Goal: Obtain resource: Download file/media

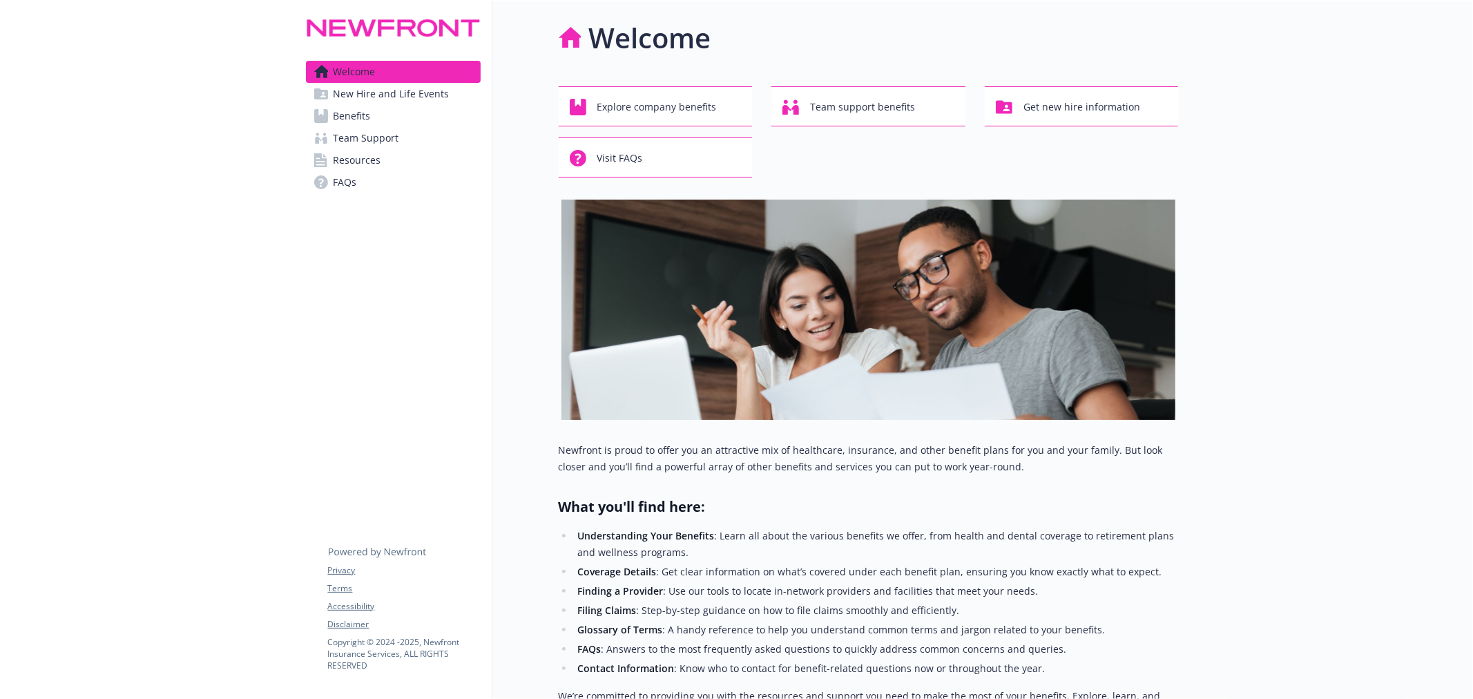
click at [363, 118] on span "Benefits" at bounding box center [351, 116] width 37 height 22
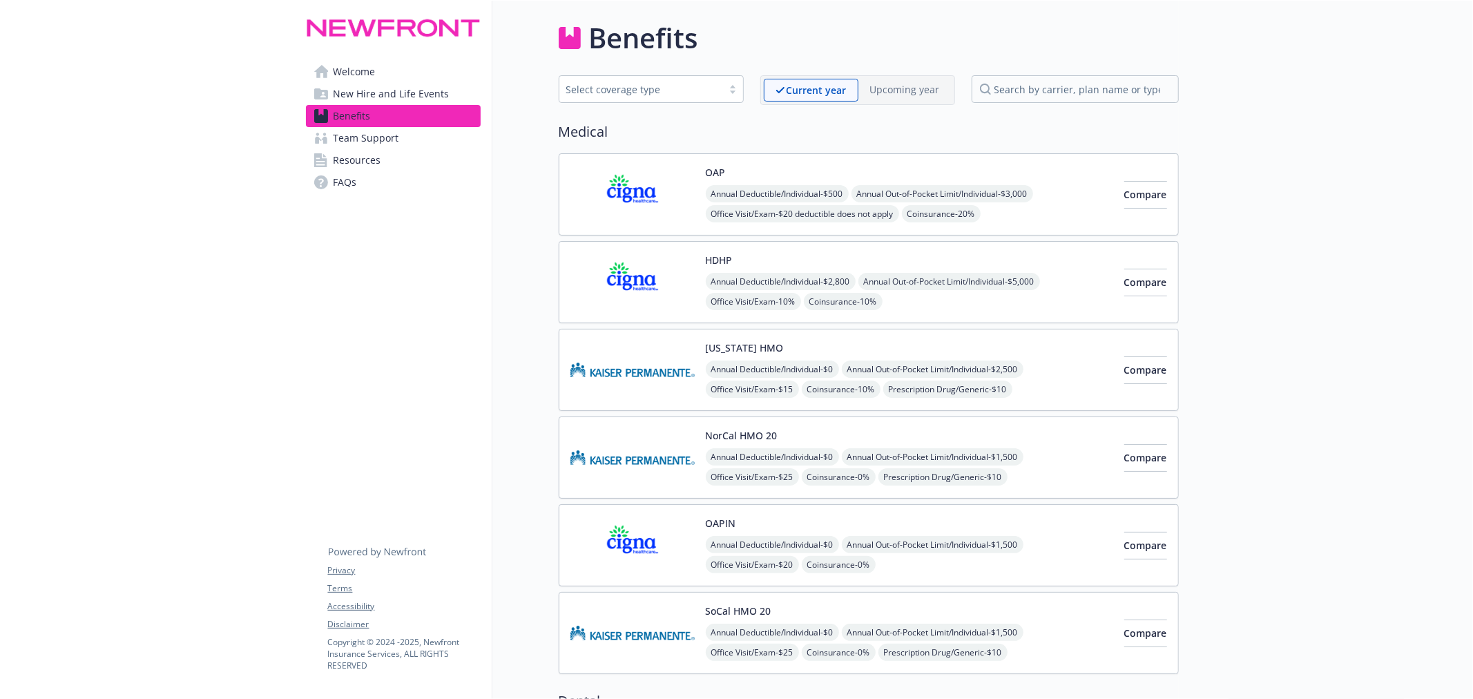
click at [764, 266] on div "HDHP Annual Deductible/Individual - $2,800 Annual Out-of-Pocket Limit/Individua…" at bounding box center [909, 282] width 407 height 59
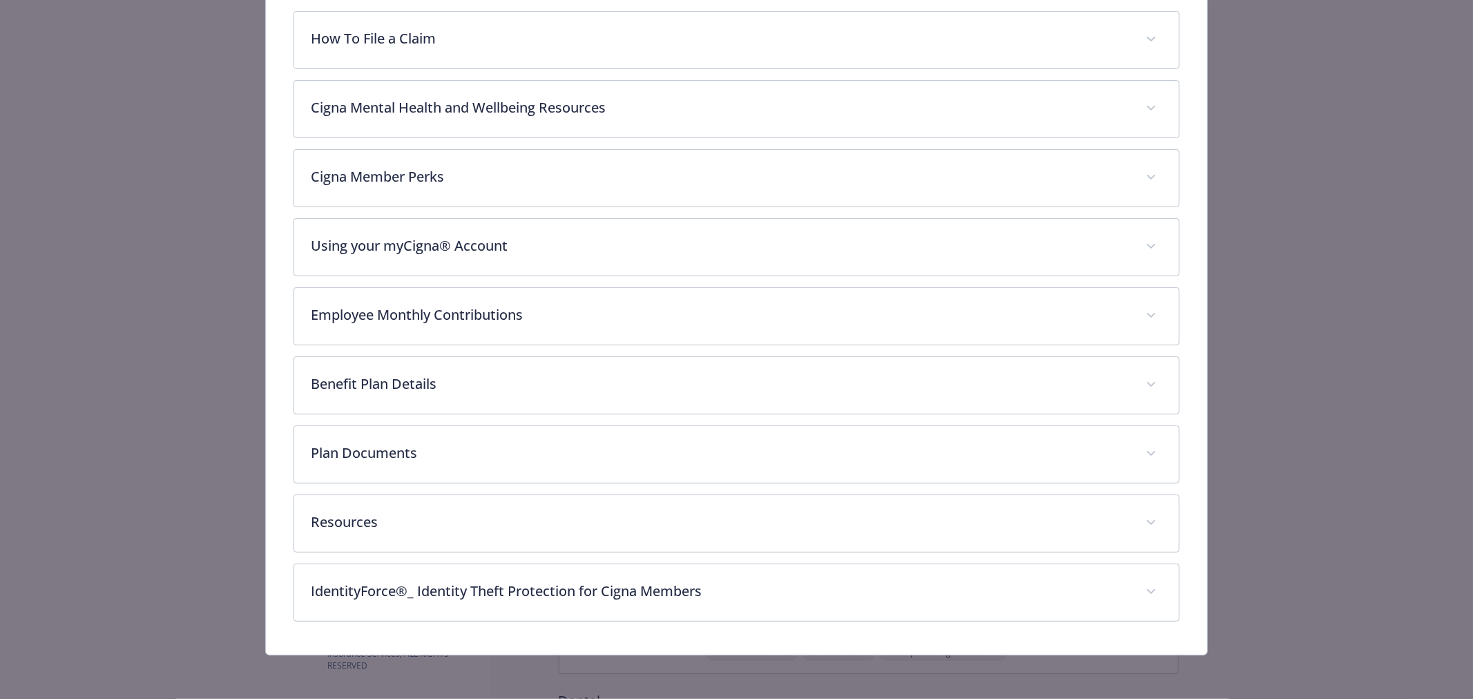
scroll to position [362, 0]
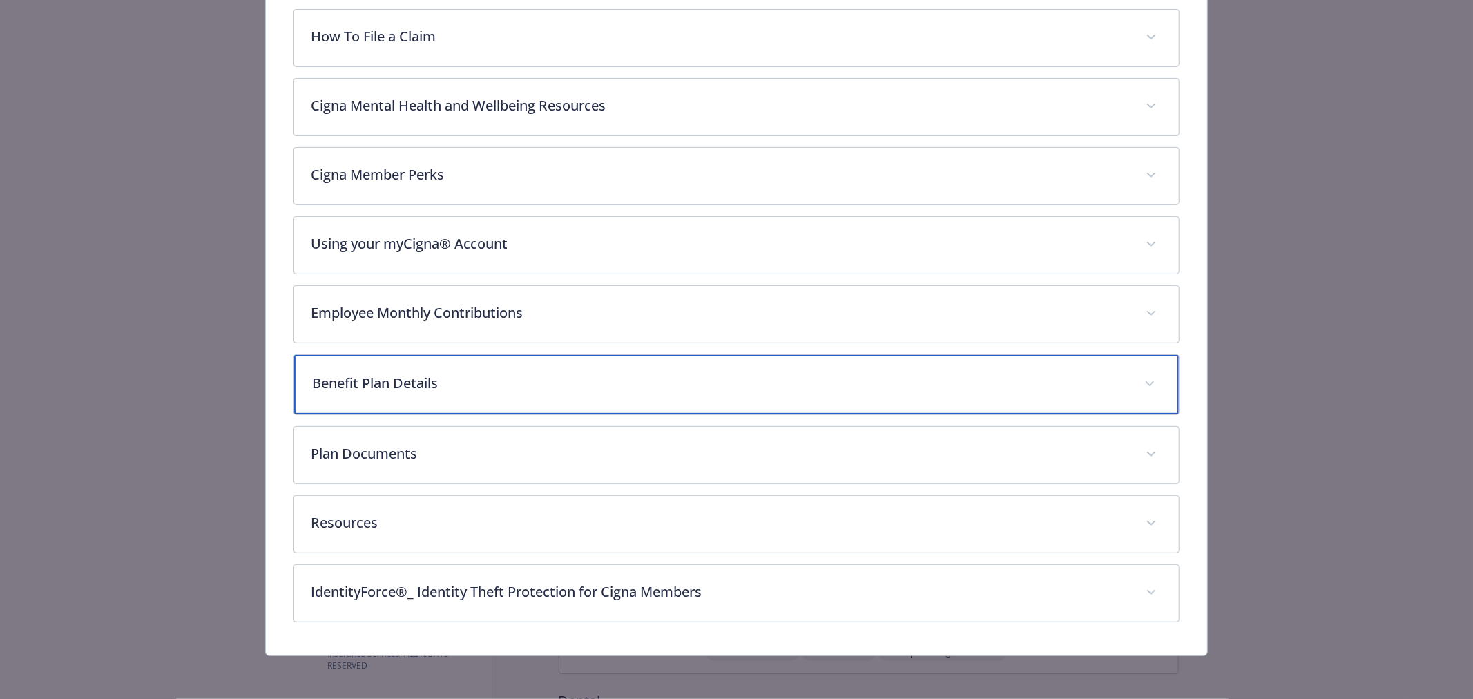
click at [541, 369] on div "Benefit Plan Details" at bounding box center [736, 384] width 884 height 59
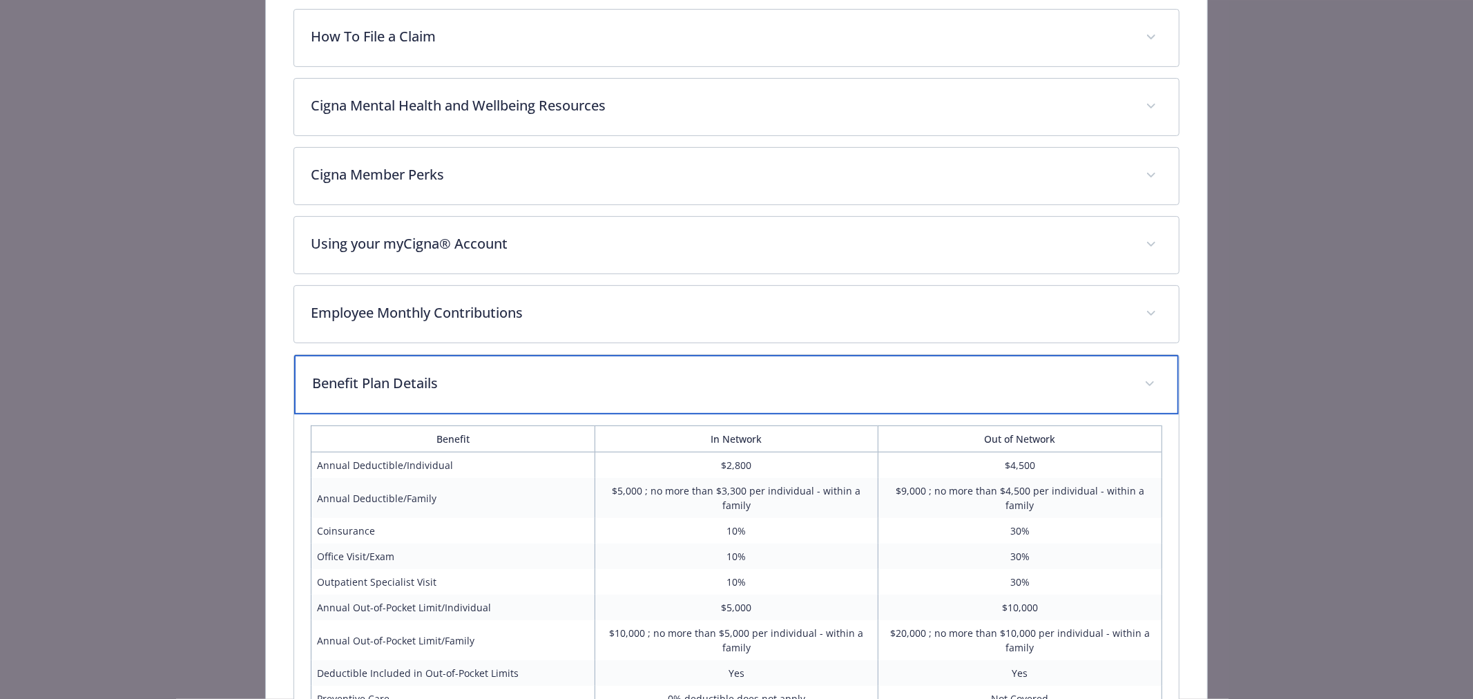
click at [541, 369] on div "Benefit Plan Details" at bounding box center [736, 384] width 884 height 59
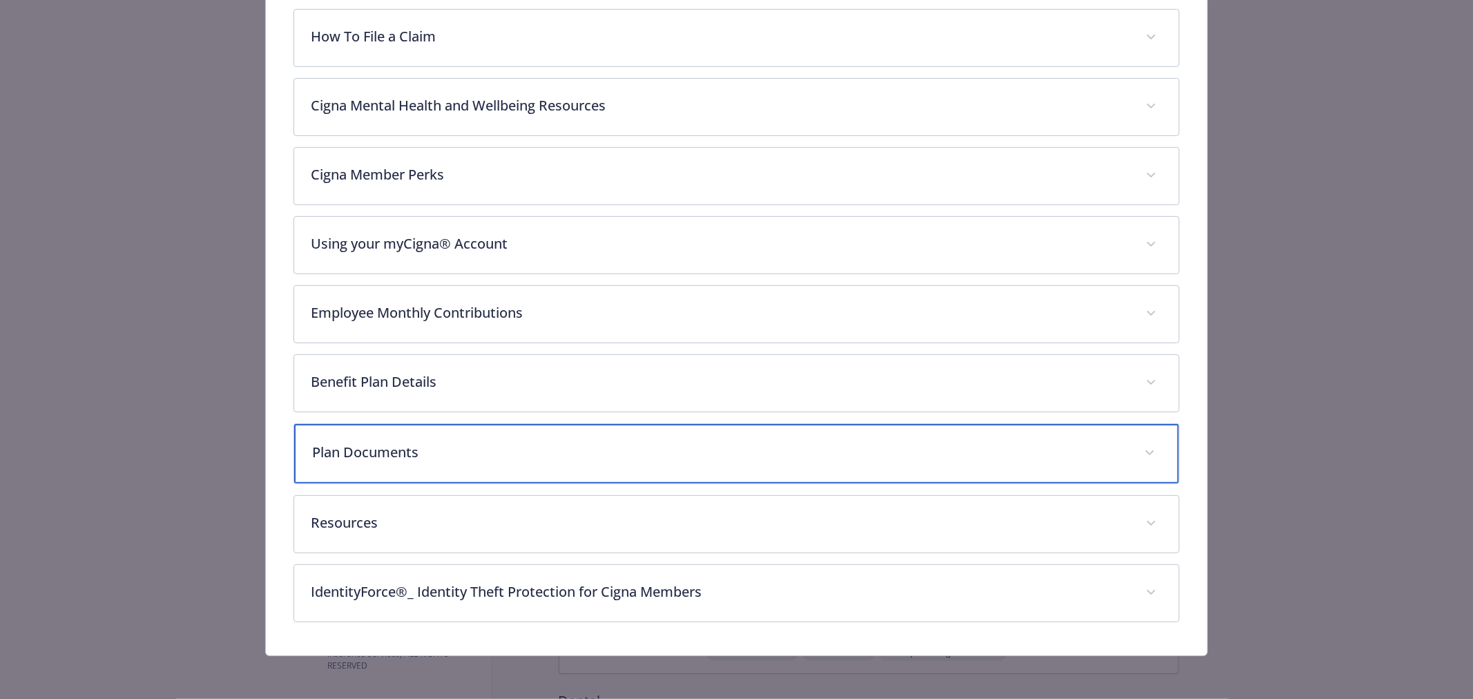
click at [543, 456] on p "Plan Documents" at bounding box center [719, 452] width 815 height 21
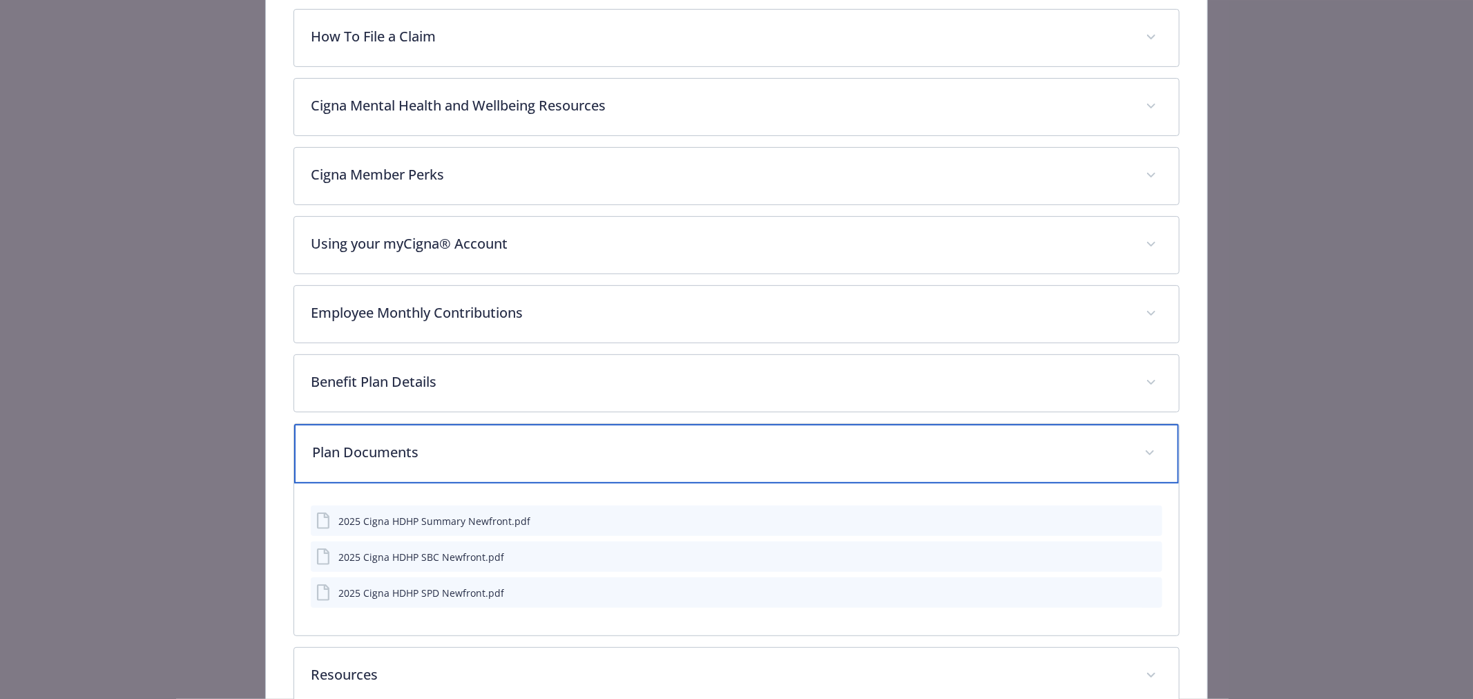
scroll to position [438, 0]
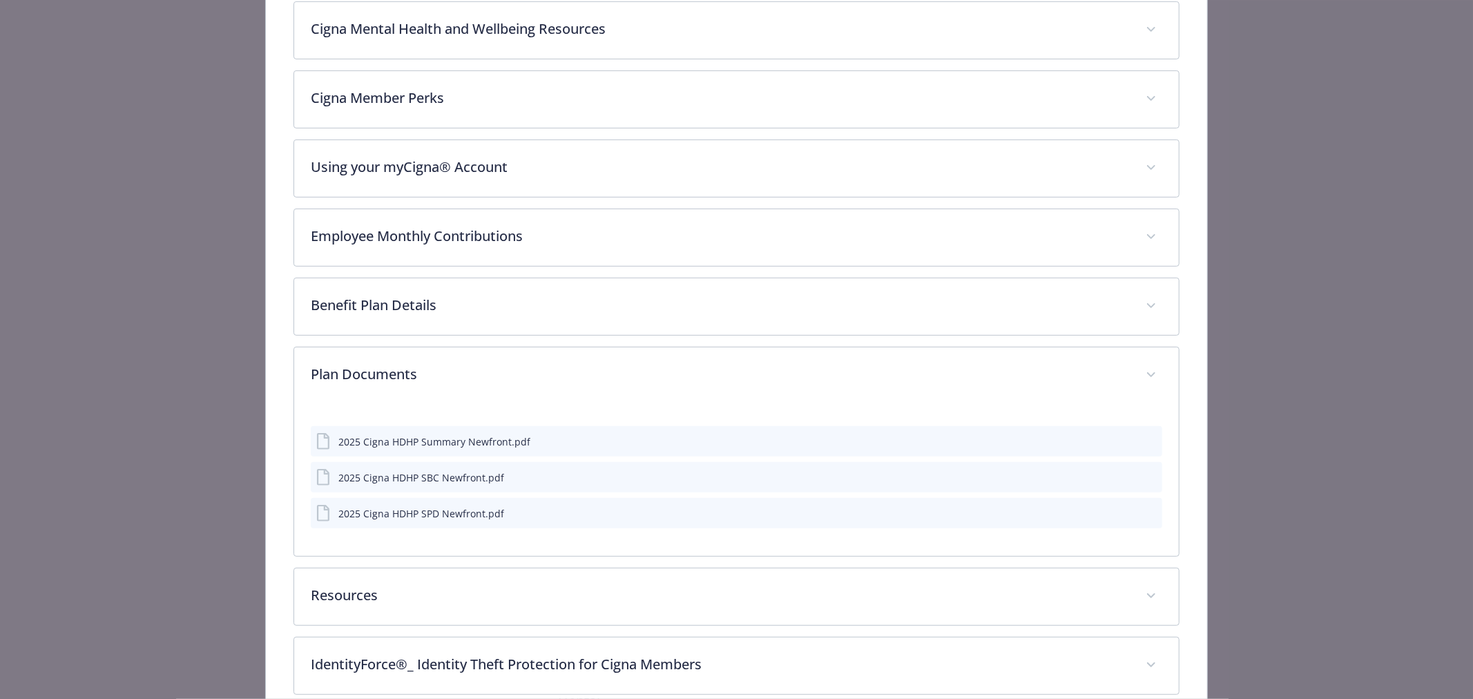
click at [1121, 516] on icon "download file" at bounding box center [1126, 512] width 11 height 11
click at [1122, 475] on icon "download file" at bounding box center [1126, 475] width 9 height 8
click at [1121, 437] on icon "download file" at bounding box center [1126, 440] width 11 height 11
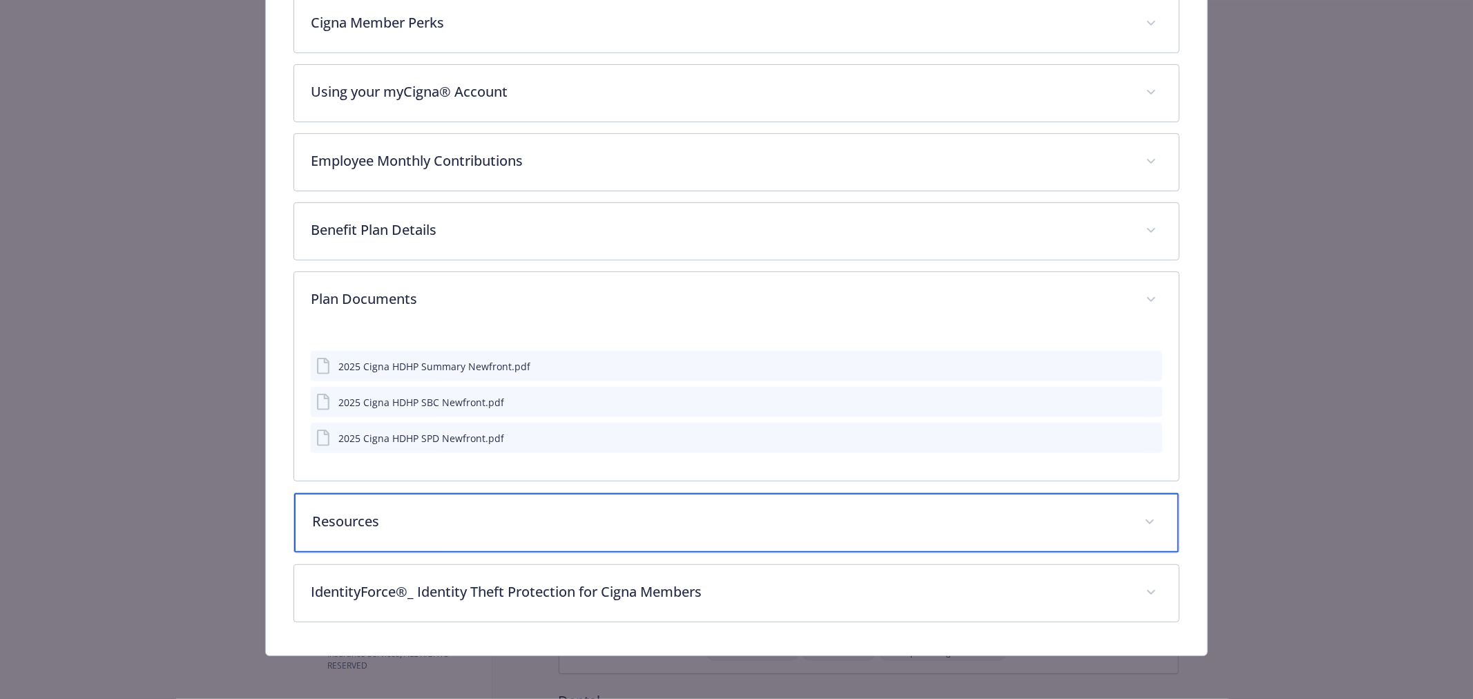
click at [371, 521] on p "Resources" at bounding box center [719, 521] width 815 height 21
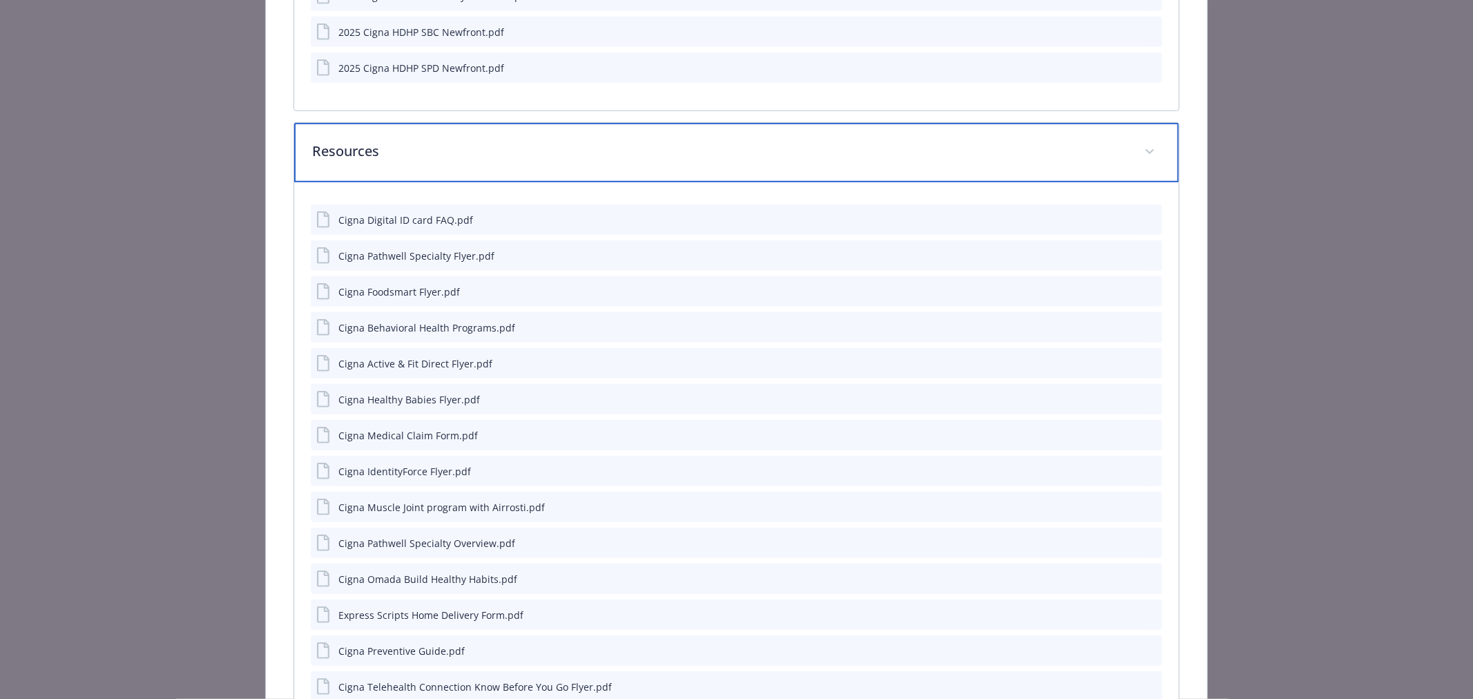
scroll to position [898, 0]
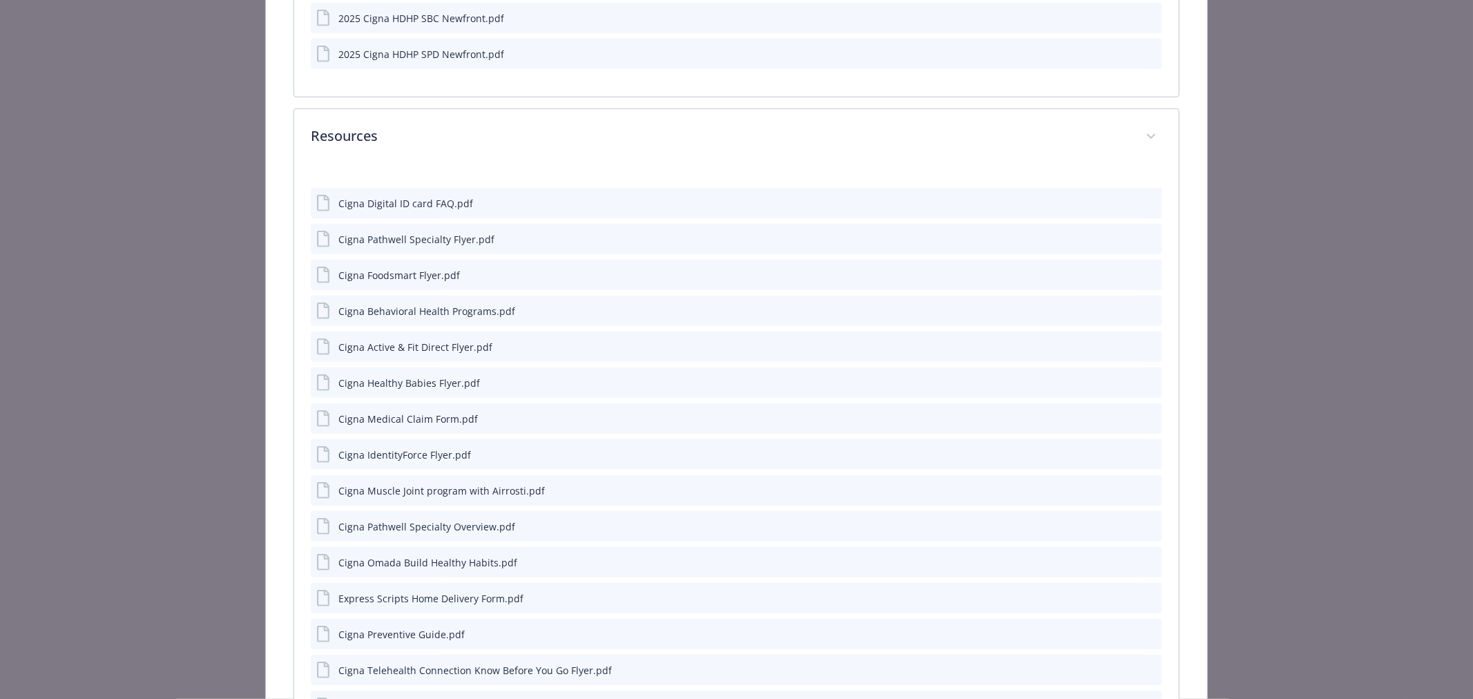
click at [1110, 383] on div "Cigna Healthy Babies Flyer.pdf" at bounding box center [736, 382] width 851 height 30
click at [1122, 382] on icon "download file" at bounding box center [1126, 380] width 9 height 8
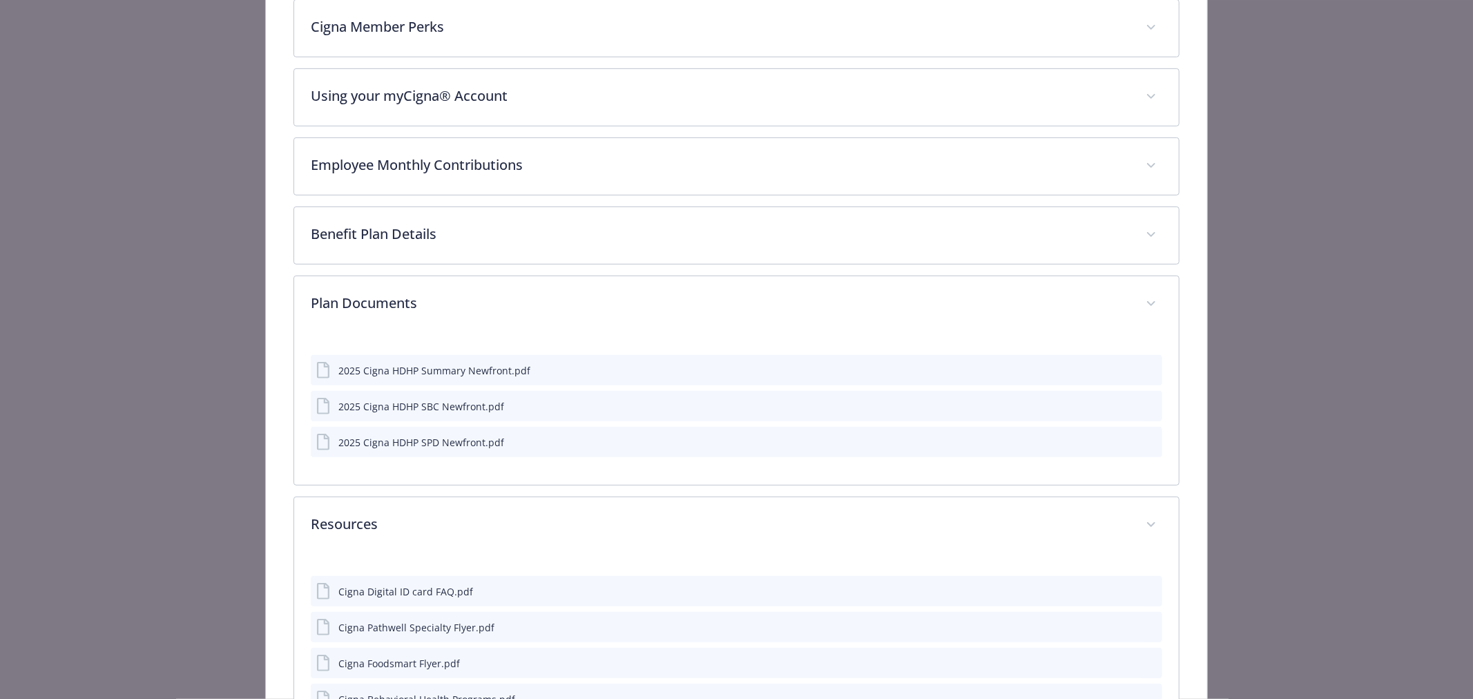
scroll to position [482, 0]
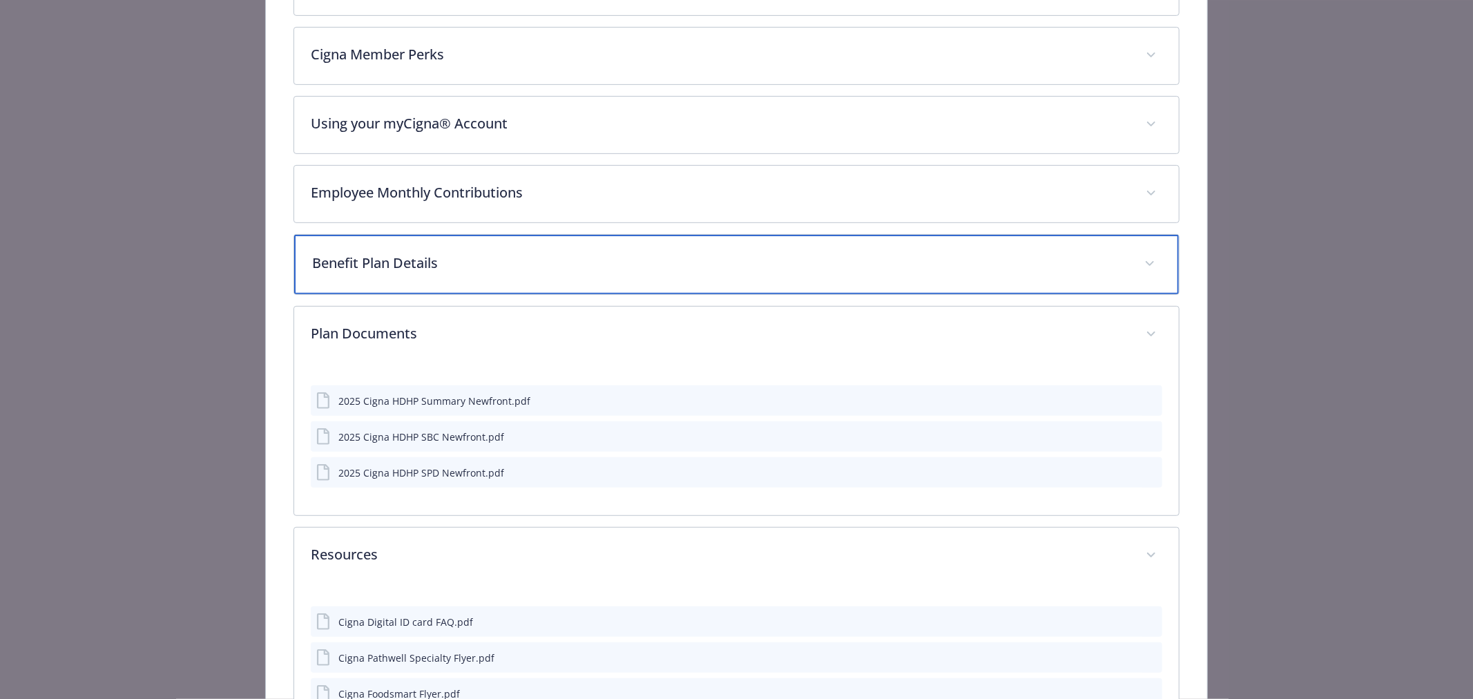
click at [414, 271] on p "Benefit Plan Details" at bounding box center [719, 263] width 815 height 21
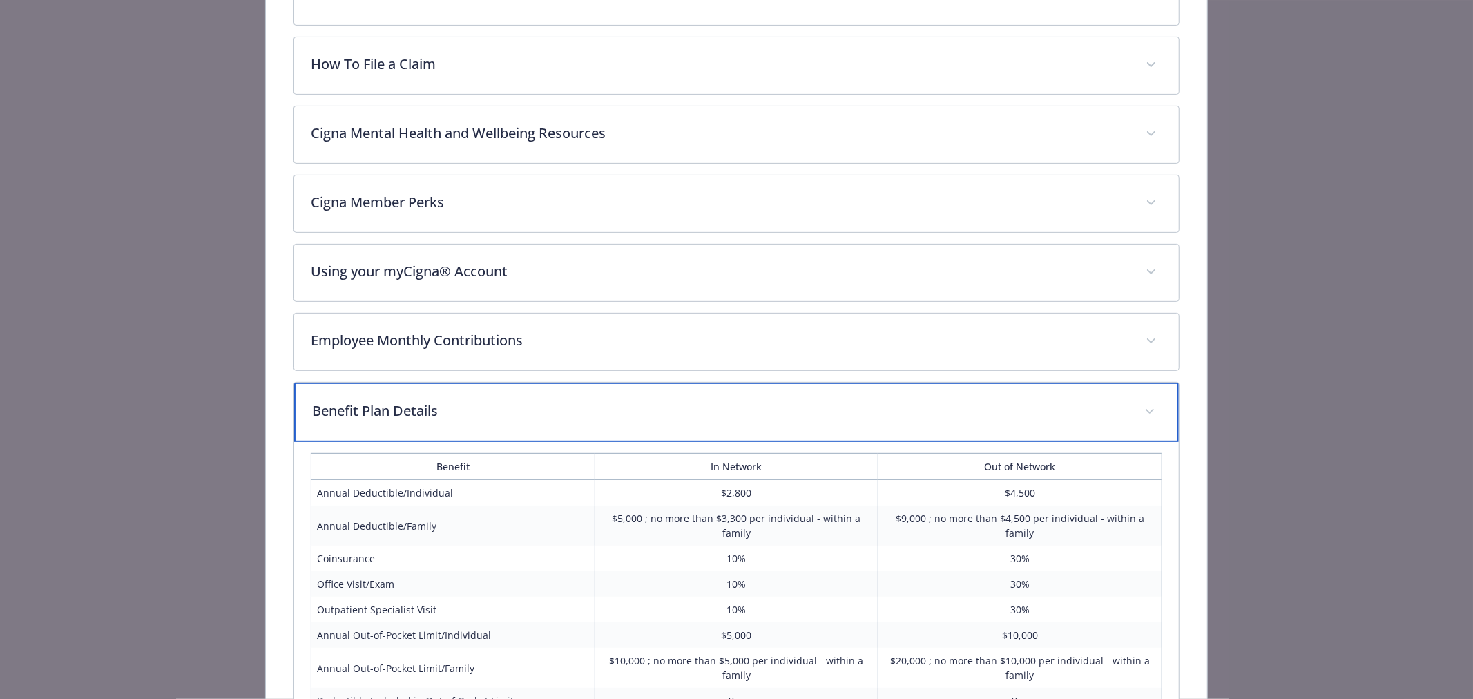
scroll to position [329, 0]
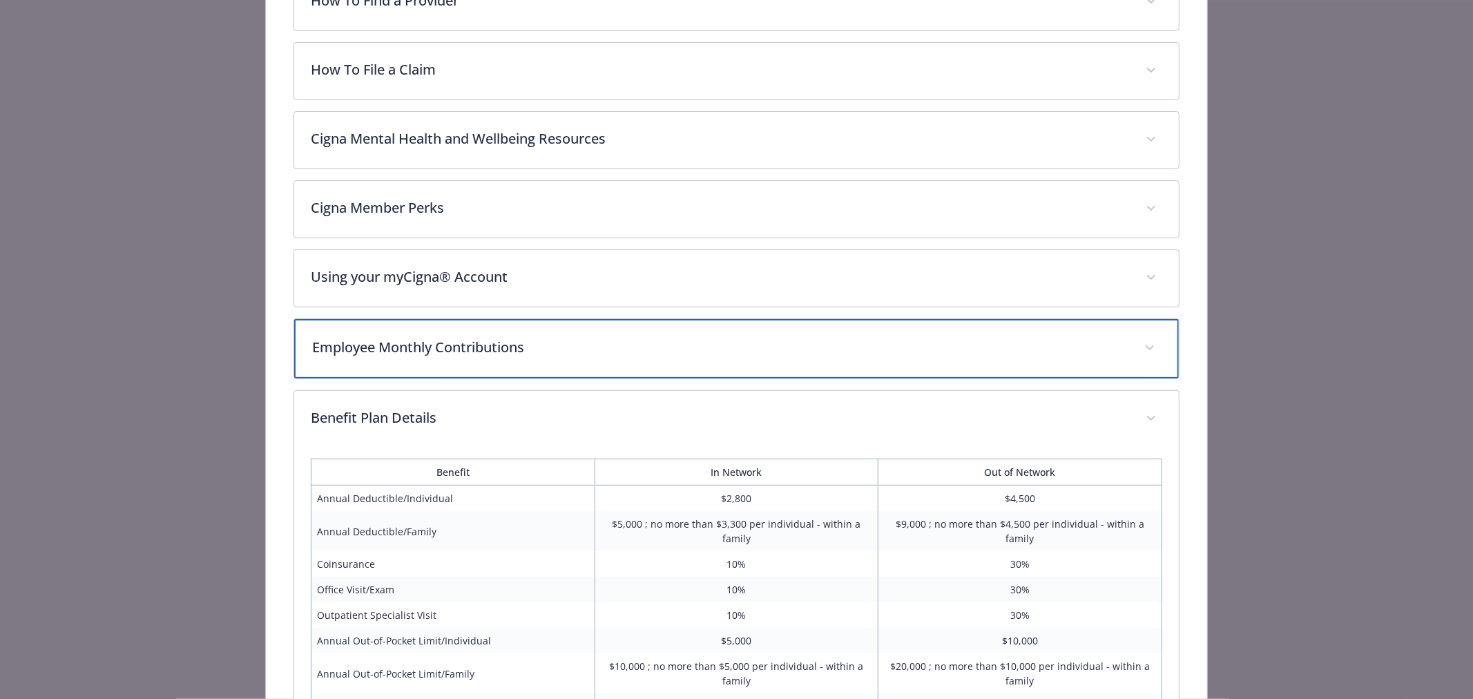
click at [423, 348] on p "Employee Monthly Contributions" at bounding box center [719, 347] width 815 height 21
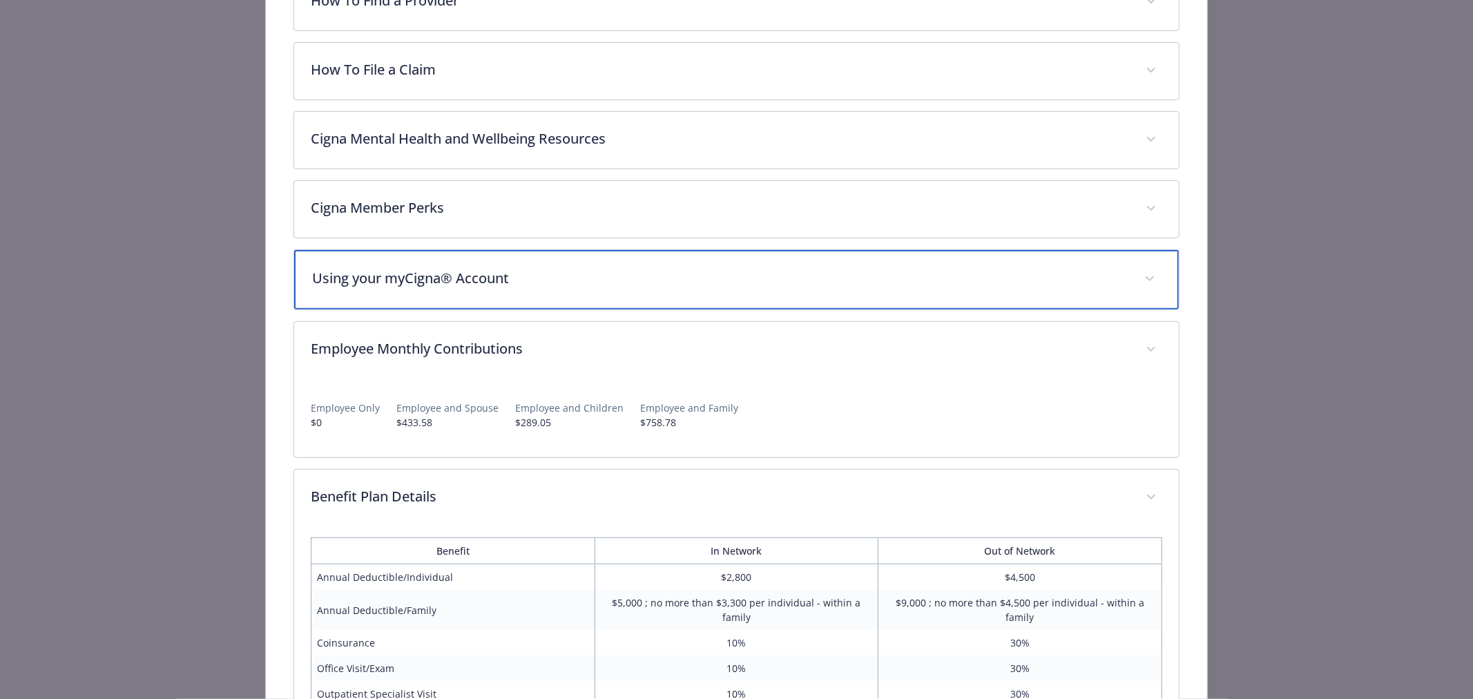
click at [424, 290] on div "Using your myCigna® Account" at bounding box center [736, 279] width 884 height 59
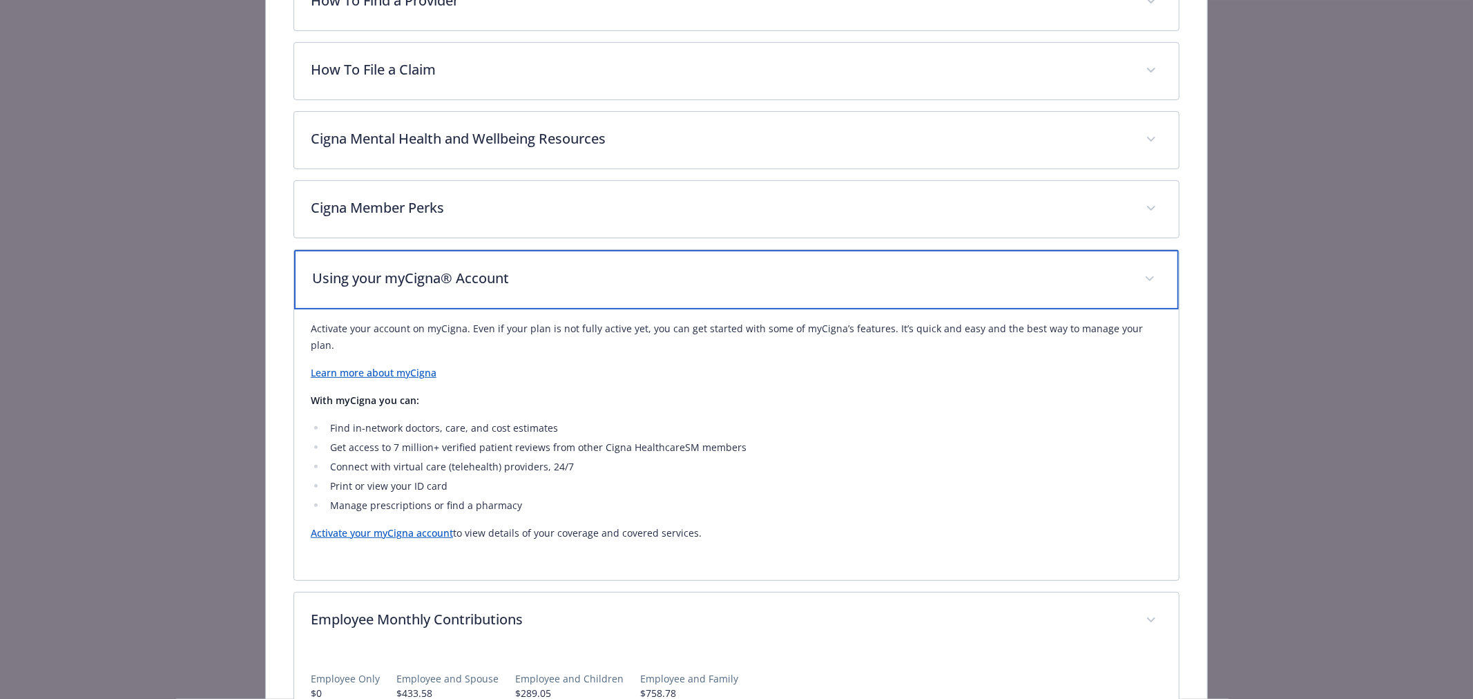
click at [412, 292] on div "Using your myCigna® Account" at bounding box center [736, 279] width 884 height 59
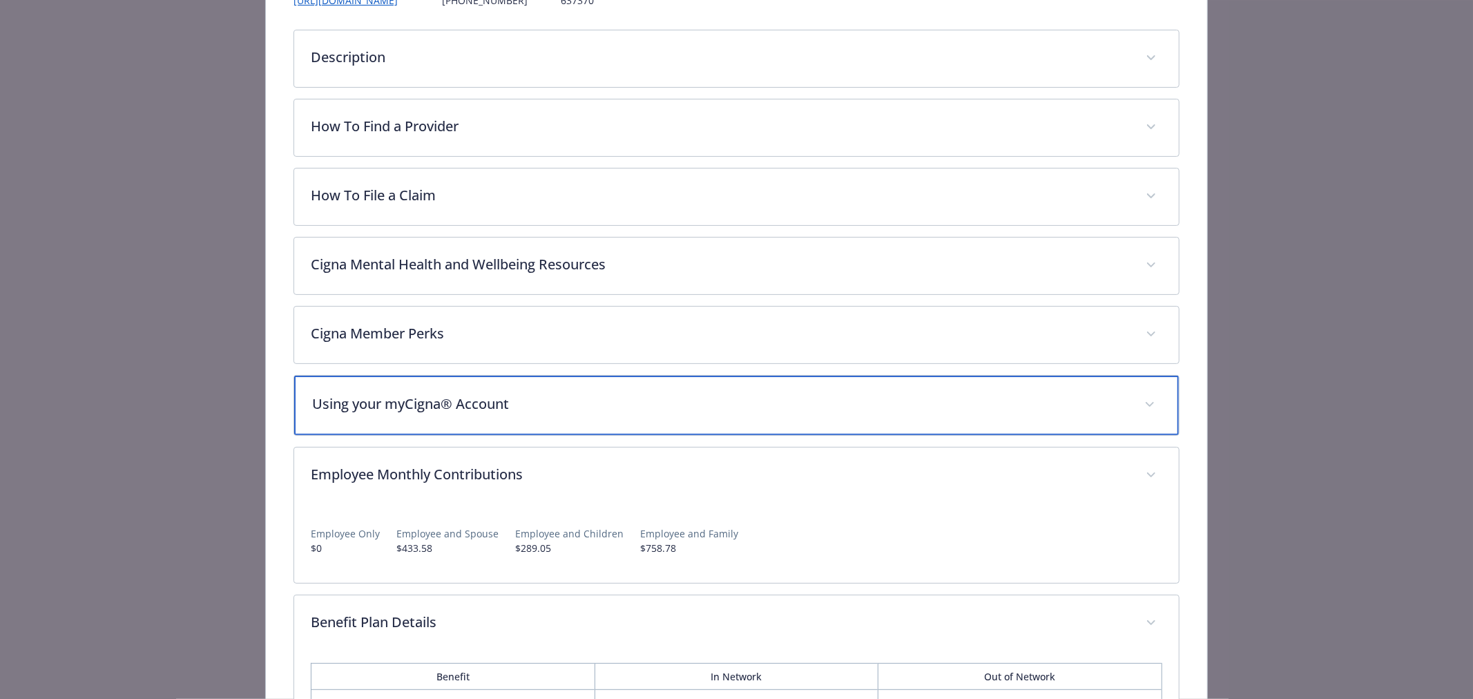
scroll to position [175, 0]
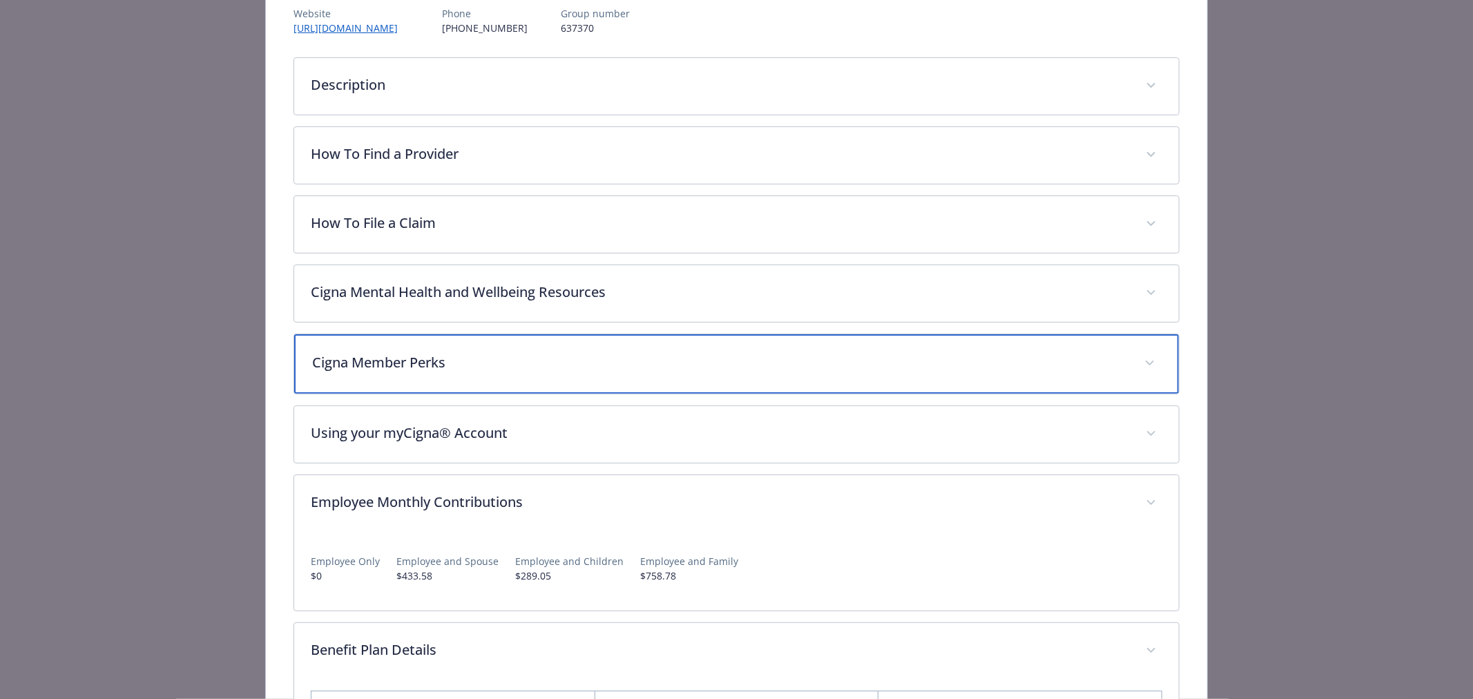
click at [425, 349] on div "Cigna Member Perks" at bounding box center [736, 363] width 884 height 59
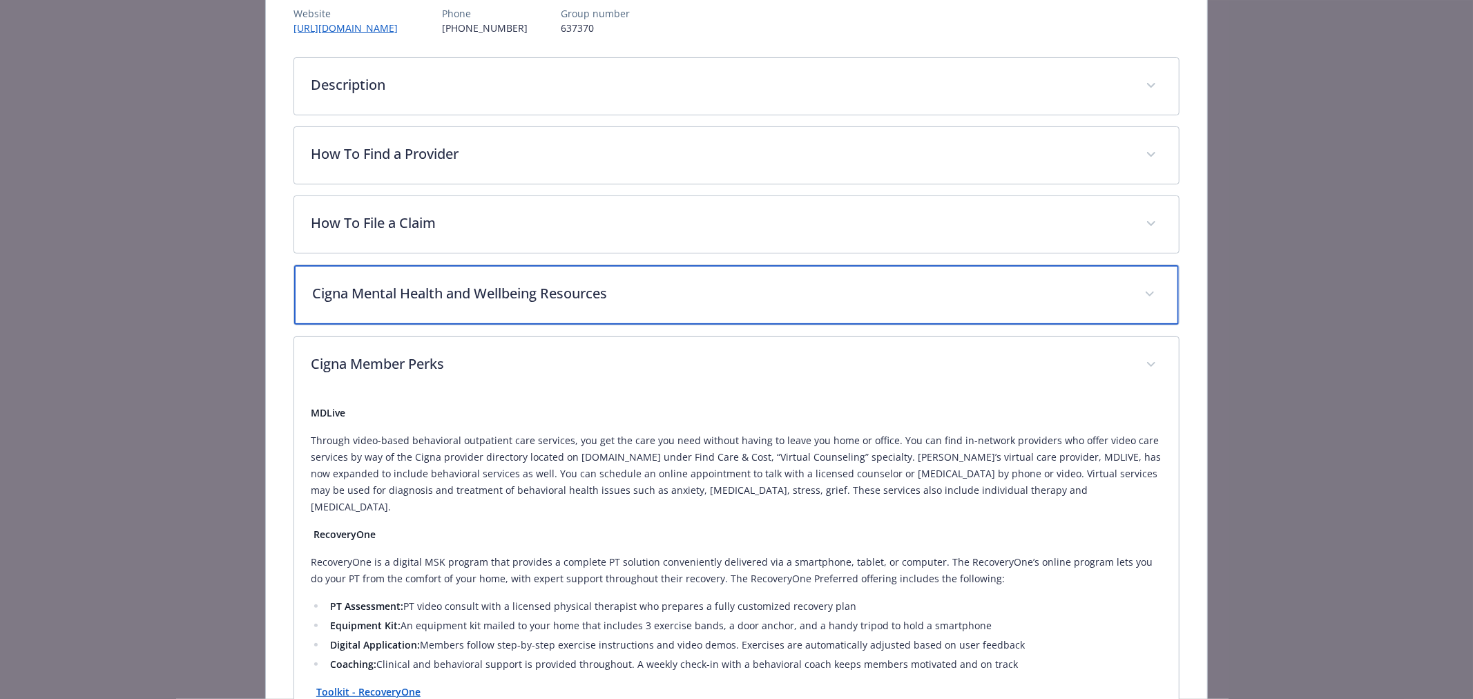
click at [425, 301] on p "Cigna Mental Health and Wellbeing Resources" at bounding box center [719, 293] width 815 height 21
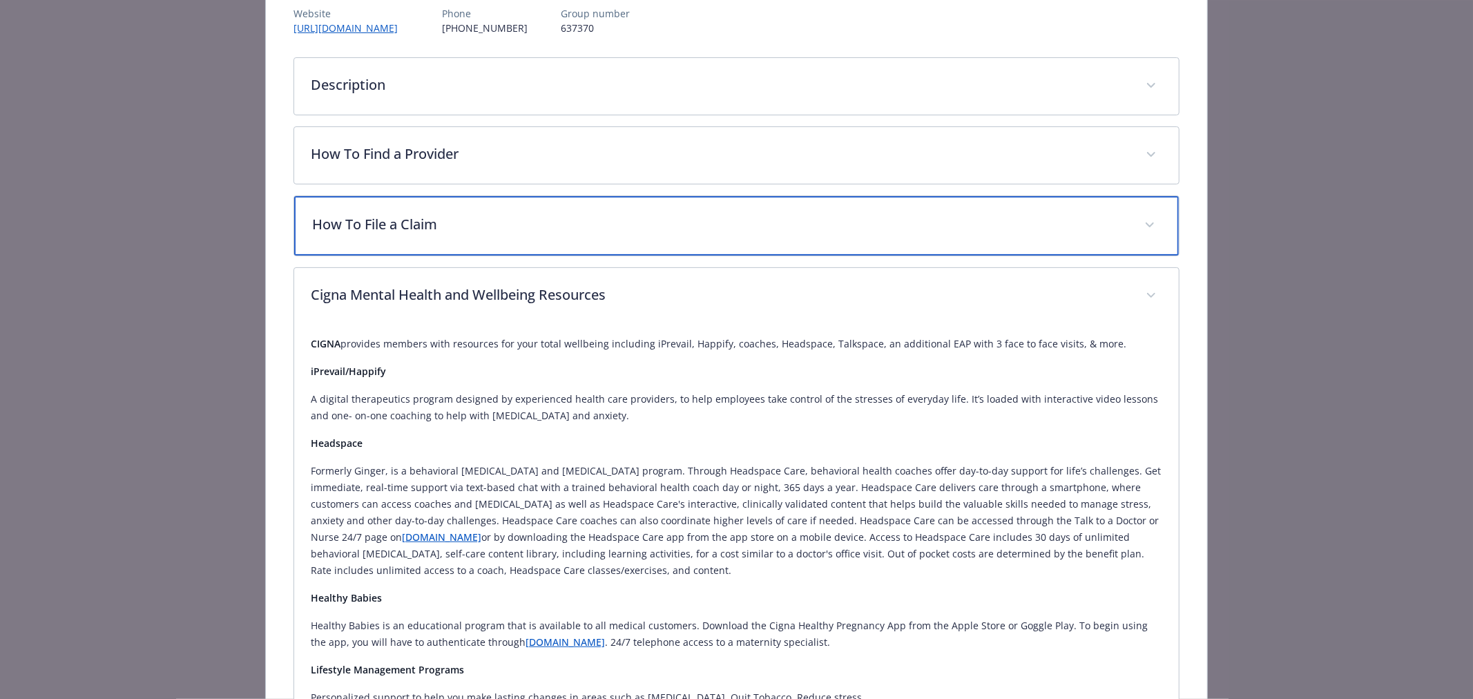
click at [413, 240] on div "How To File a Claim" at bounding box center [736, 225] width 884 height 59
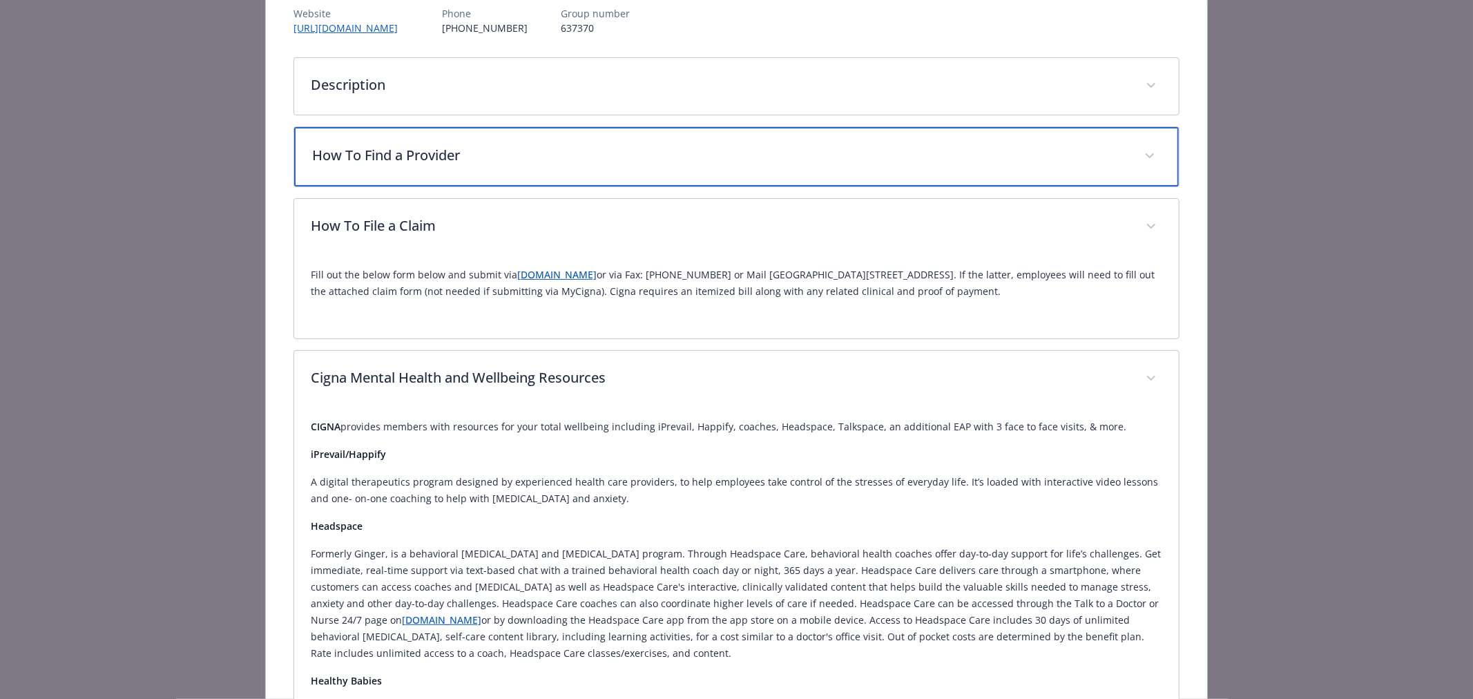
click at [413, 147] on p "How To Find a Provider" at bounding box center [719, 155] width 815 height 21
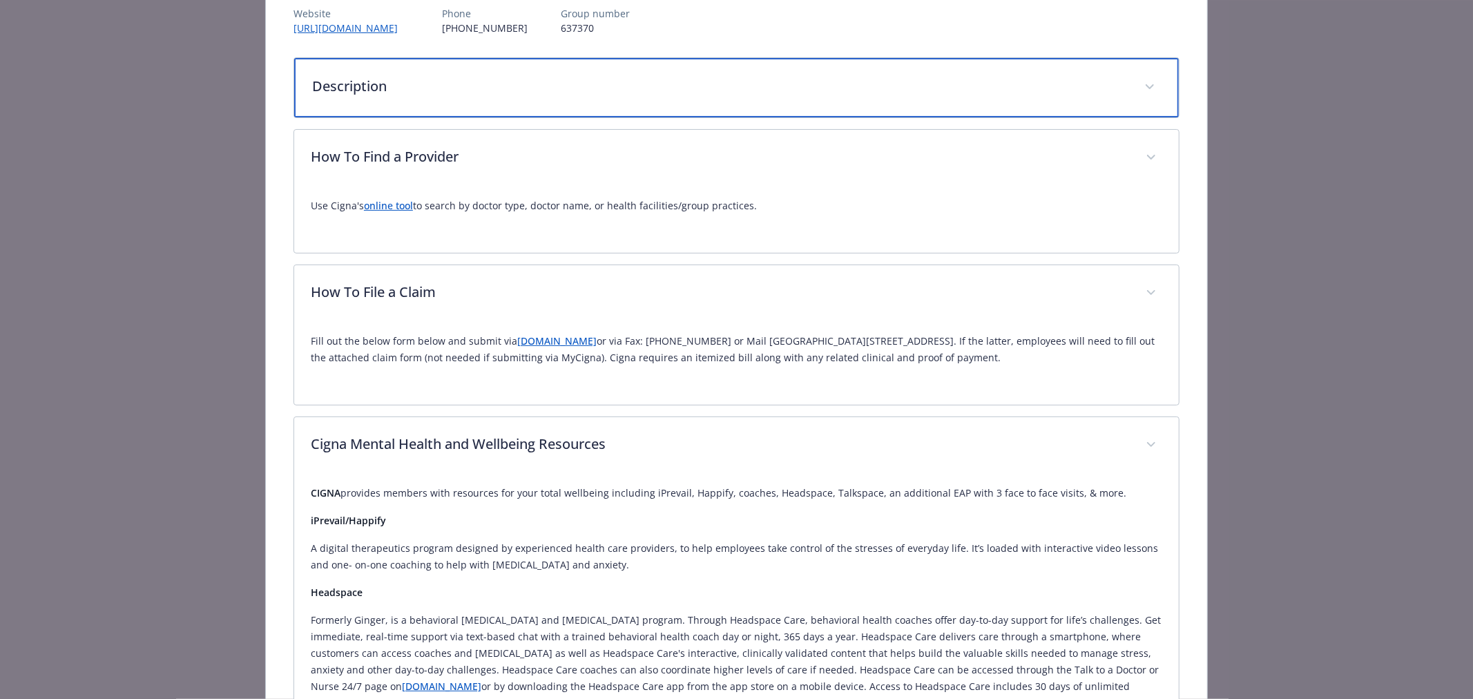
click at [391, 93] on p "Description" at bounding box center [719, 86] width 815 height 21
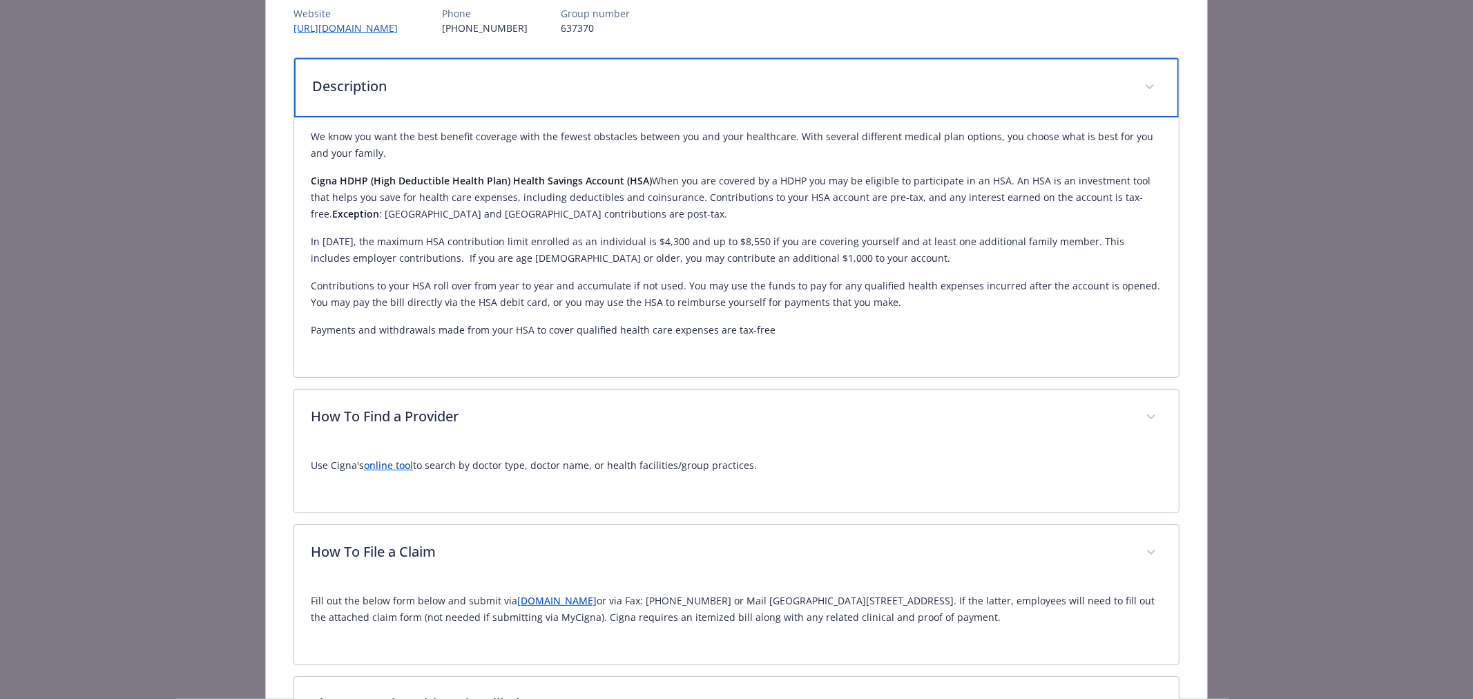
scroll to position [22, 0]
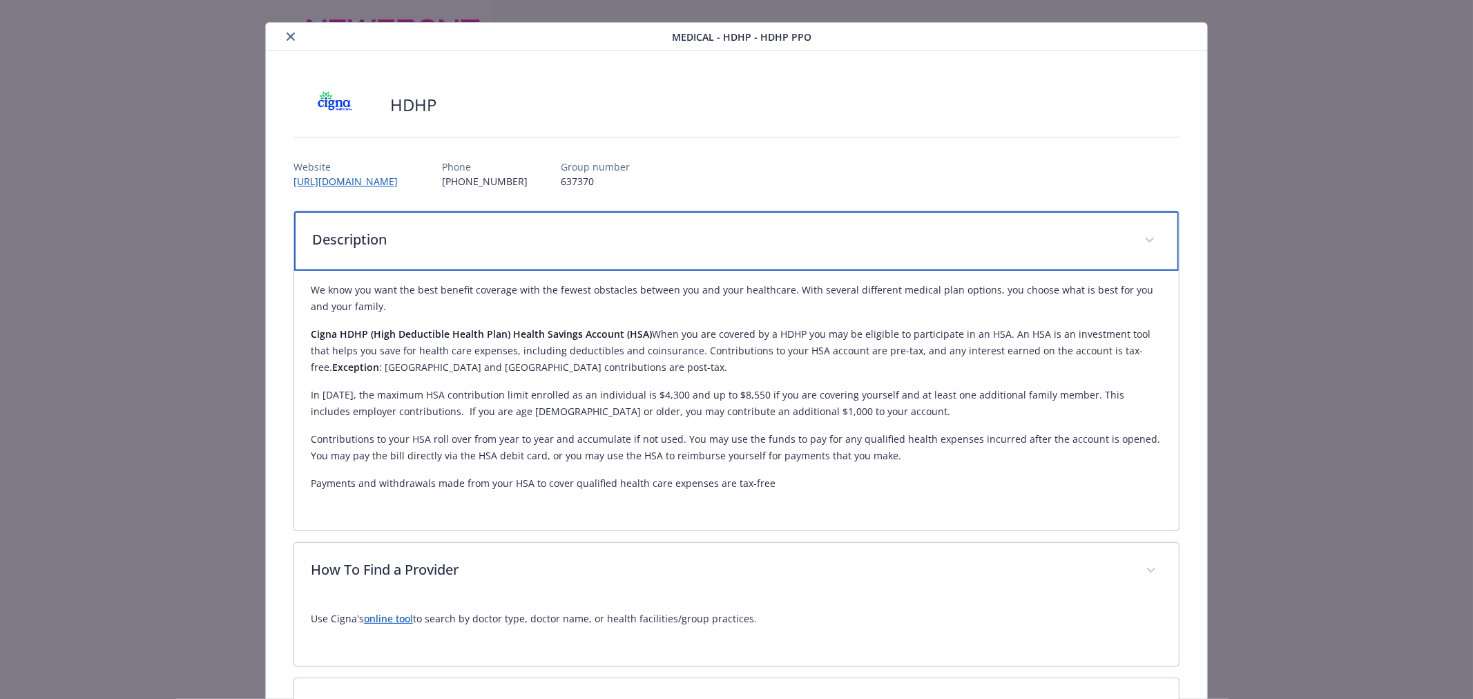
click at [1138, 240] on span "details for plan Medical - HDHP - HDHP PPO" at bounding box center [1149, 240] width 22 height 22
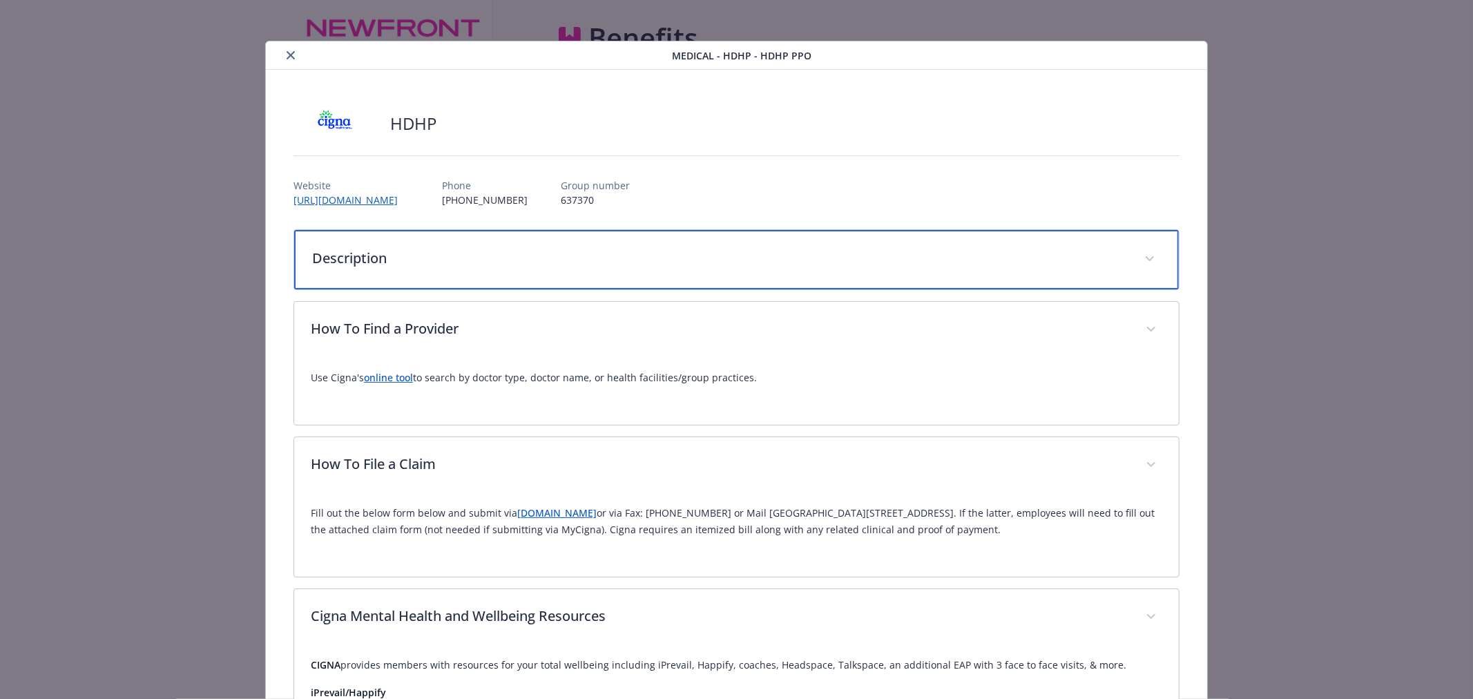
scroll to position [0, 0]
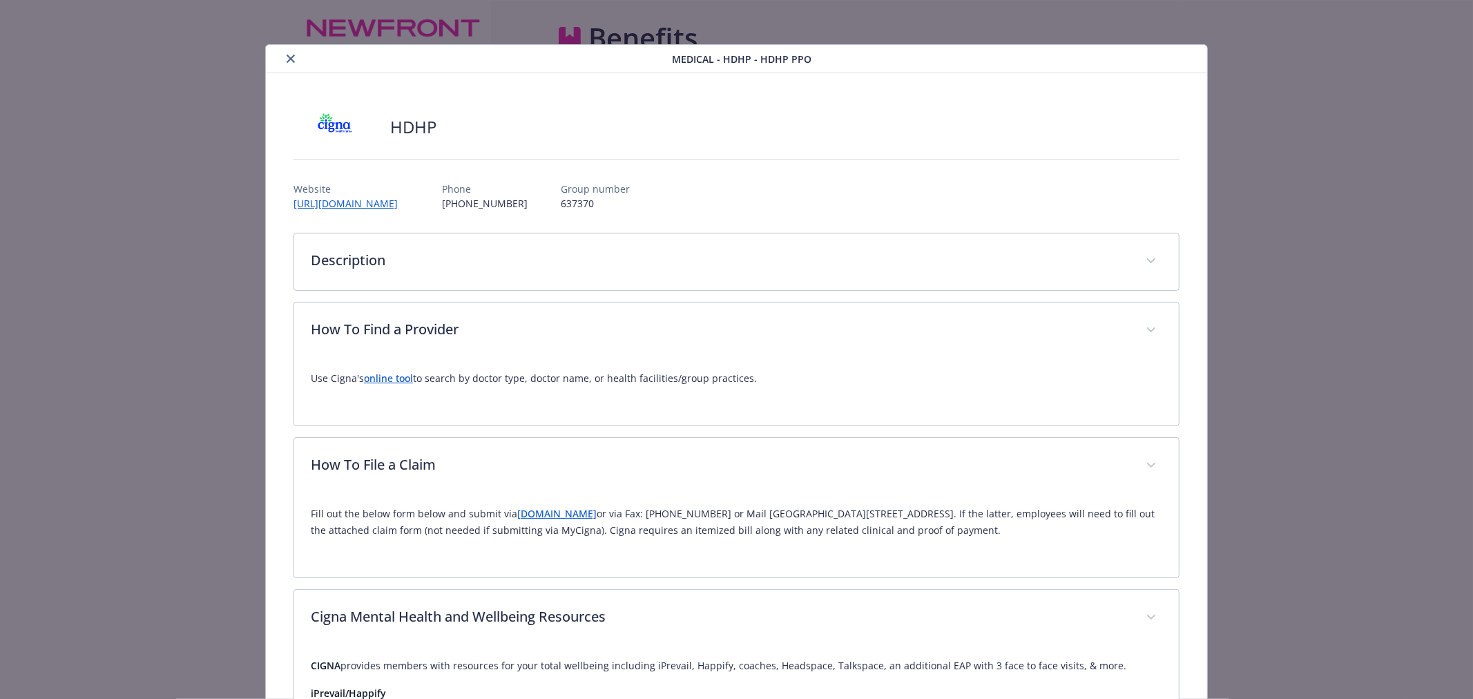
click at [287, 57] on icon "close" at bounding box center [291, 59] width 8 height 8
